Goal: Task Accomplishment & Management: Manage account settings

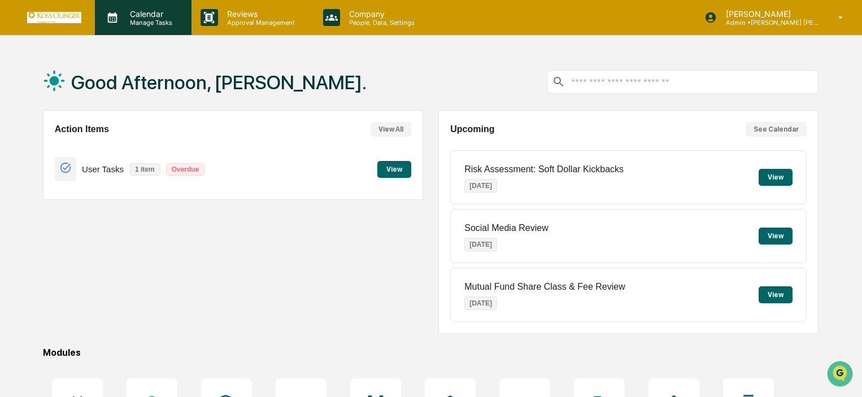
click at [173, 21] on p "Manage Tasks" at bounding box center [149, 23] width 57 height 8
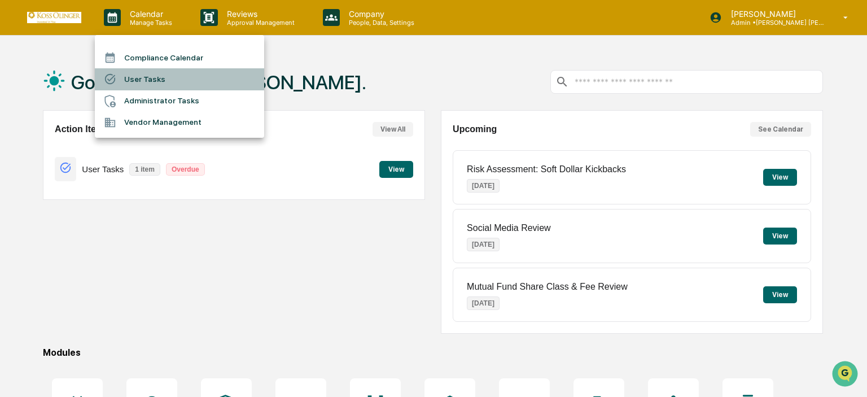
click at [169, 71] on li "User Tasks" at bounding box center [179, 78] width 169 height 21
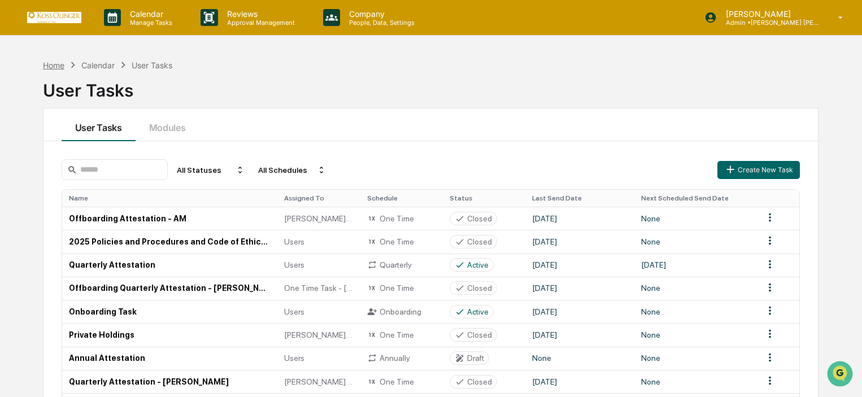
click at [61, 68] on div "Home" at bounding box center [53, 65] width 21 height 10
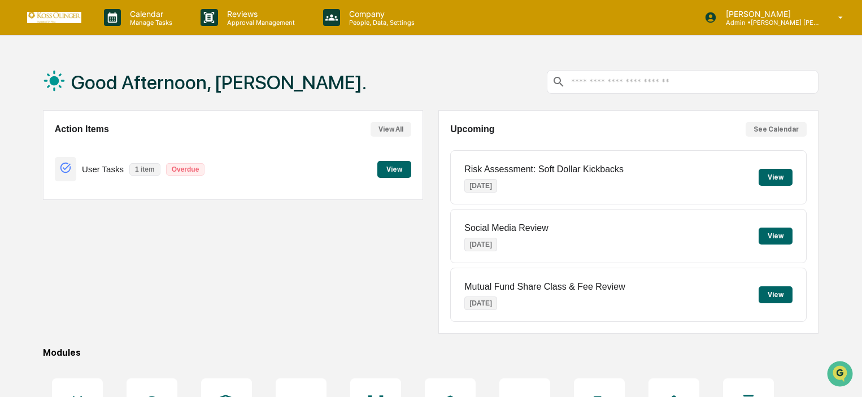
click at [395, 174] on button "View" at bounding box center [394, 169] width 34 height 17
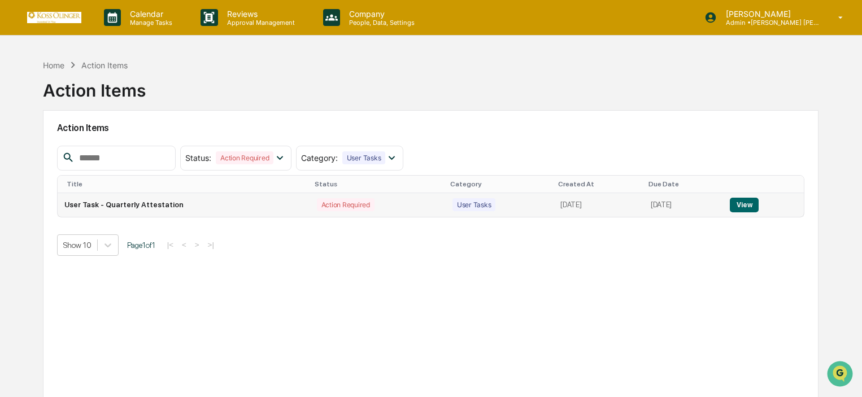
click at [739, 210] on button "View" at bounding box center [744, 205] width 29 height 15
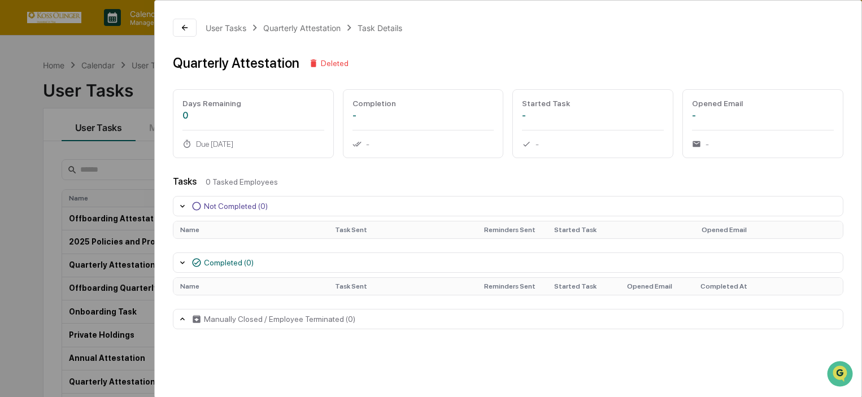
click at [628, 121] on div "Started Task - -" at bounding box center [592, 123] width 161 height 69
click at [321, 85] on div "User Tasks Quarterly Attestation Task Details Quarterly Attestation Deleted Day…" at bounding box center [508, 174] width 707 height 347
click at [248, 203] on div "Not Completed (0)" at bounding box center [236, 206] width 64 height 9
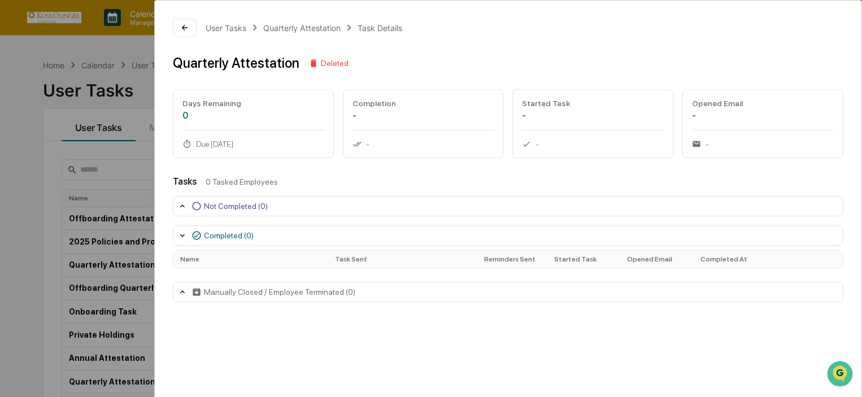
click at [230, 269] on div "Name Task Sent Reminders Sent Started Task Opened Email Completed At" at bounding box center [508, 259] width 670 height 27
click at [236, 292] on div "Manually Closed / Employee Terminated (0)" at bounding box center [279, 291] width 151 height 9
click at [93, 152] on div "User Tasks Quarterly Attestation Task Details Quarterly Attestation Deleted Day…" at bounding box center [431, 198] width 862 height 397
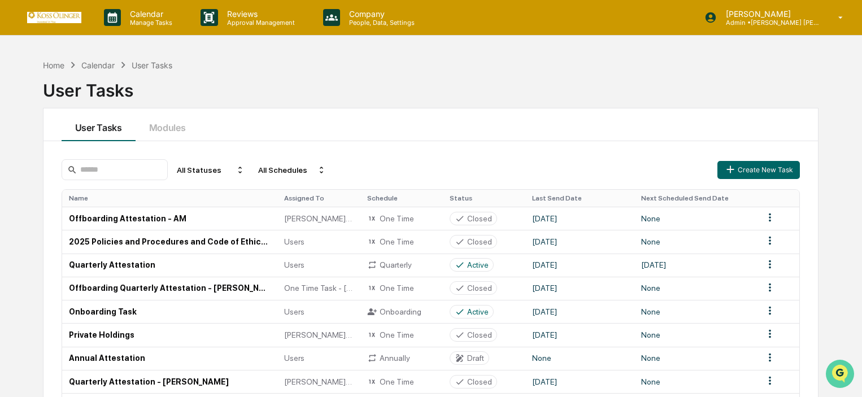
click at [843, 379] on icon "Open customer support" at bounding box center [840, 388] width 28 height 28
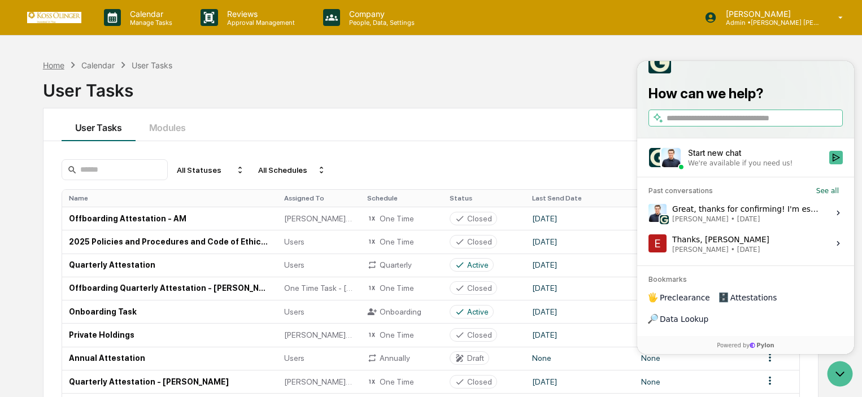
drag, startPoint x: 178, startPoint y: 112, endPoint x: 45, endPoint y: 68, distance: 140.7
click at [45, 68] on div "Home Calendar User Tasks User Tasks User Tasks Modules All Statuses All Schedul…" at bounding box center [430, 270] width 809 height 433
click at [45, 67] on div "Home" at bounding box center [53, 65] width 21 height 10
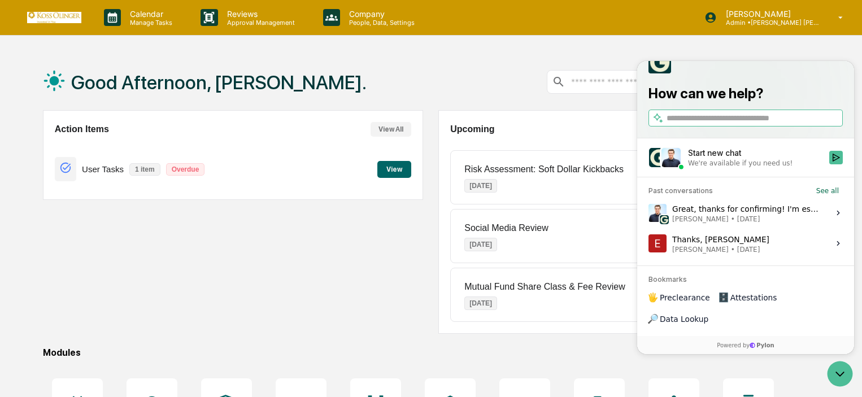
click at [398, 166] on button "View" at bounding box center [394, 169] width 34 height 17
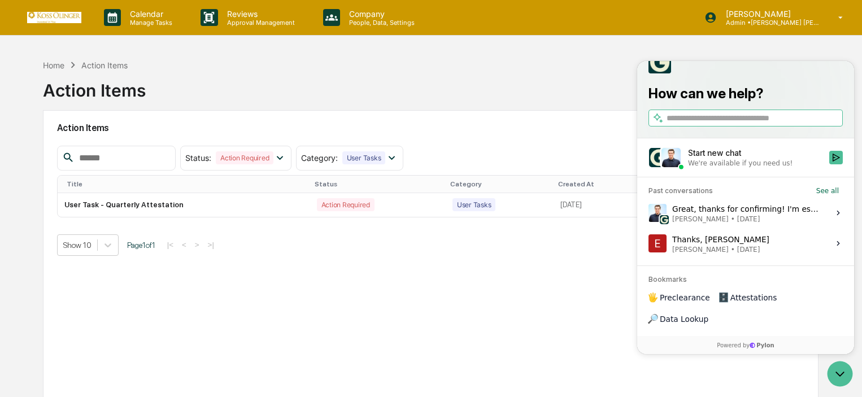
click at [699, 168] on div "We're available if you need us!" at bounding box center [740, 163] width 104 height 9
click at [829, 164] on button "Start new chat We're available if you need us!" at bounding box center [836, 158] width 14 height 14
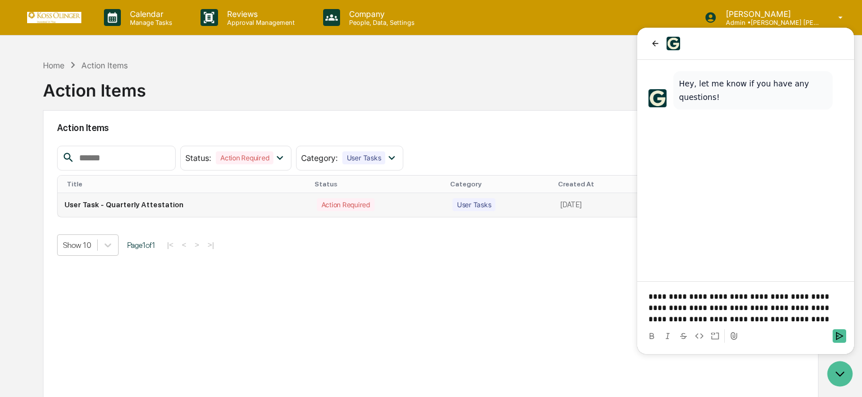
click at [314, 197] on td "Action Required" at bounding box center [378, 205] width 136 height 24
click at [310, 178] on th "Status" at bounding box center [378, 185] width 136 height 18
click at [377, 219] on div "Status : Action Required Select/Deselect All Action Required Resolved Category …" at bounding box center [430, 201] width 747 height 110
click at [809, 320] on p "**********" at bounding box center [745, 308] width 194 height 34
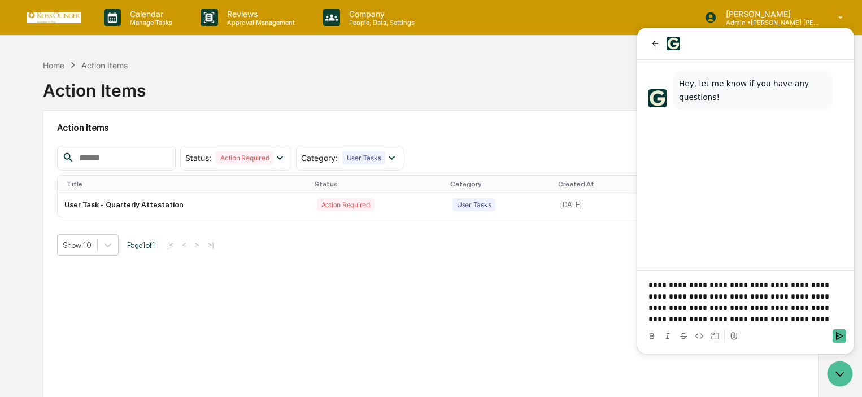
click at [450, 363] on div "Action Items Status : Action Required Select/Deselect All Action Required Resol…" at bounding box center [430, 261] width 775 height 302
click at [842, 376] on icon "Open customer support" at bounding box center [840, 374] width 28 height 28
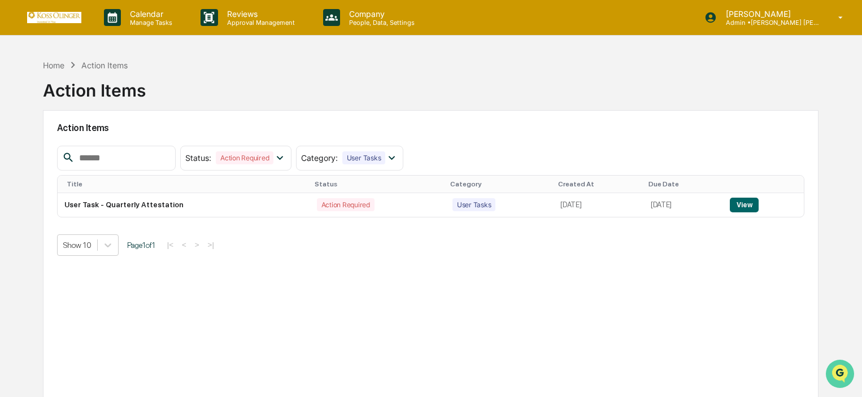
click at [842, 376] on icon "Open customer support" at bounding box center [840, 388] width 28 height 28
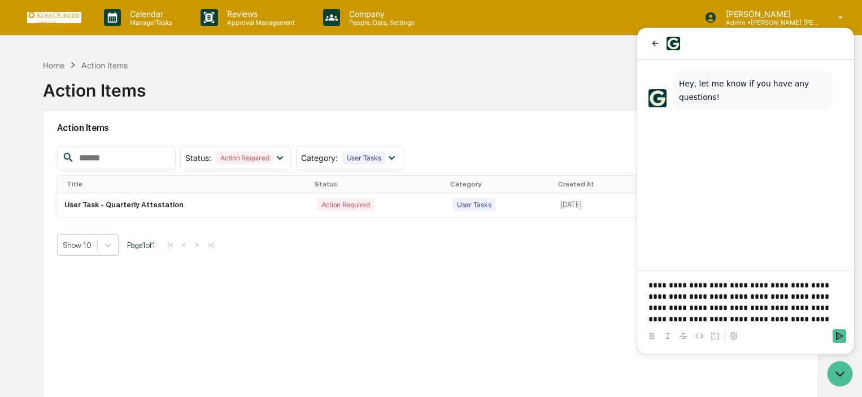
click at [789, 320] on p "**********" at bounding box center [745, 302] width 194 height 45
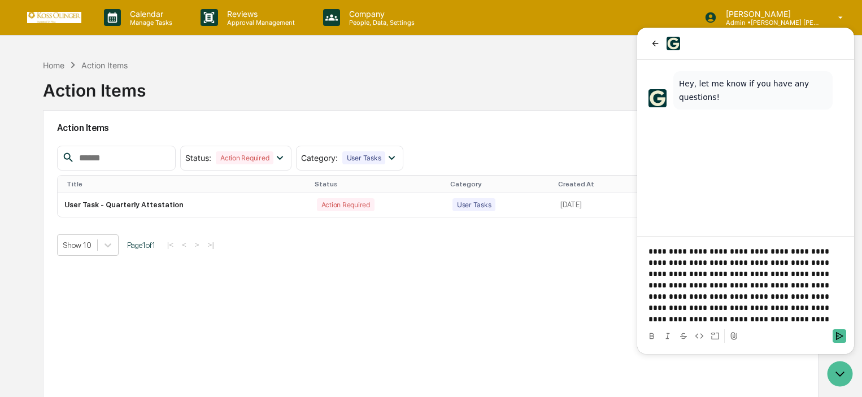
click at [799, 319] on p "**********" at bounding box center [745, 285] width 194 height 79
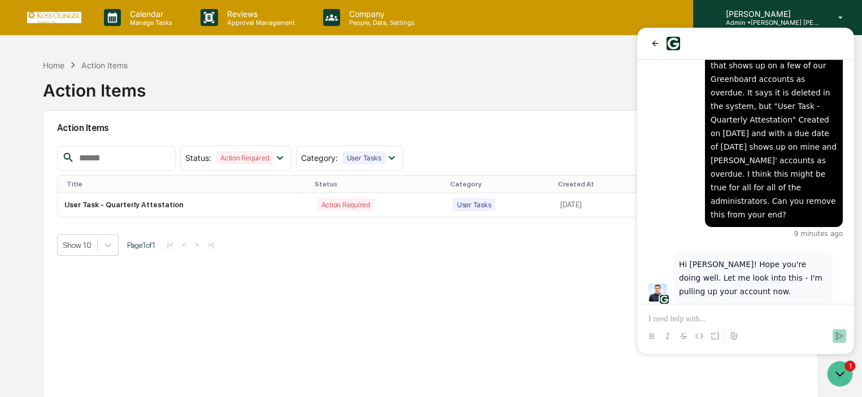
scroll to position [129, 0]
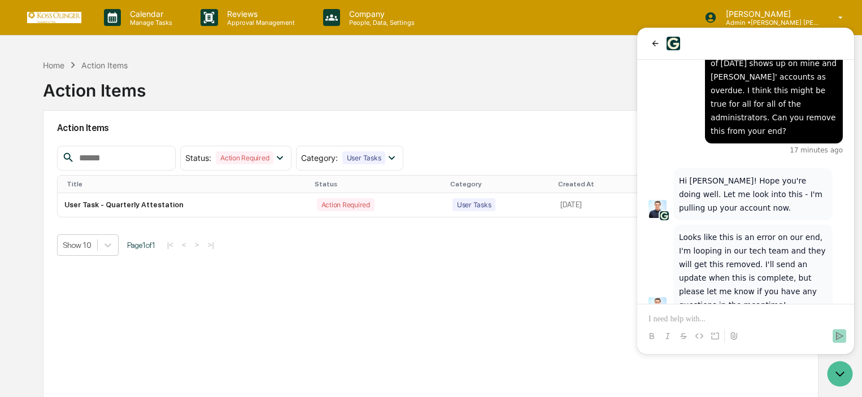
click at [529, 268] on div "Action Items Status : Action Required Select/Deselect All Action Required Resol…" at bounding box center [430, 261] width 775 height 302
click at [723, 316] on p at bounding box center [745, 318] width 194 height 11
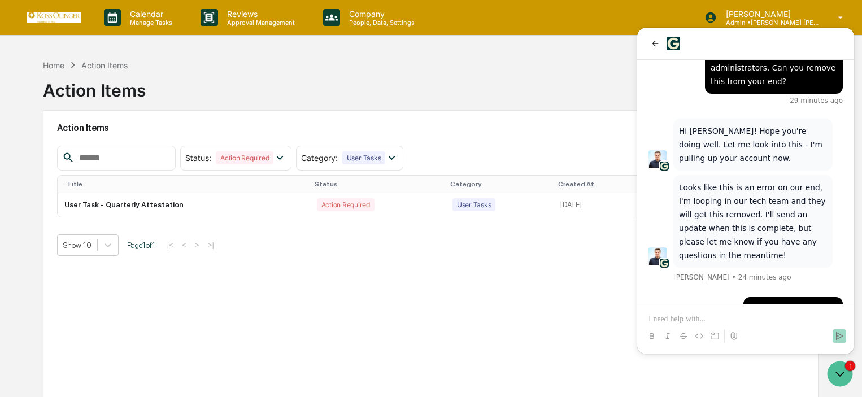
scroll to position [246, 0]
